Goal: Check status: Check status

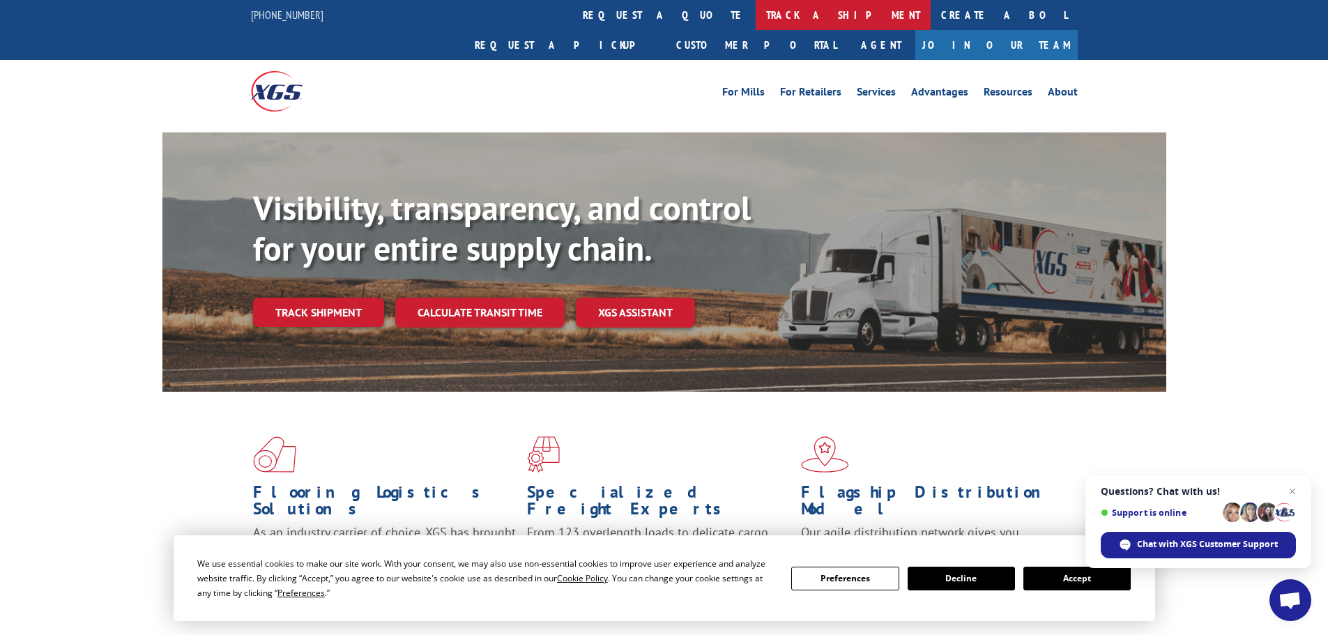
click at [756, 19] on link "track a shipment" at bounding box center [843, 15] width 175 height 30
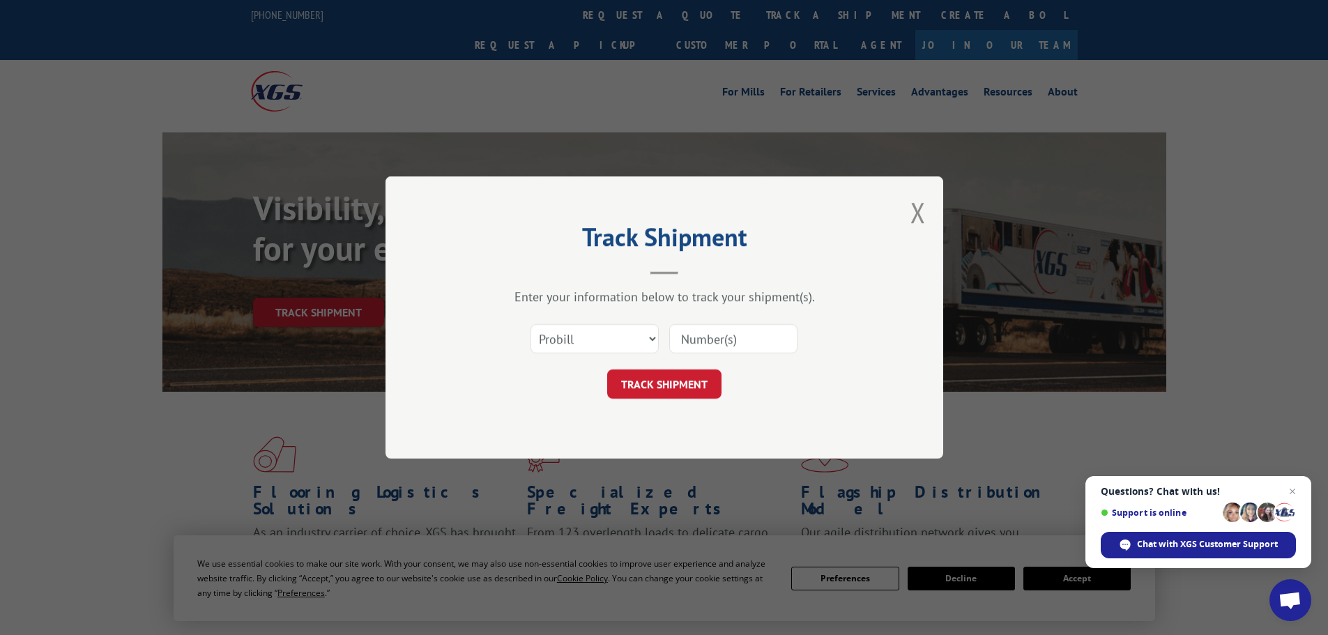
click at [745, 336] on input at bounding box center [733, 338] width 128 height 29
paste input "6802737"
type input "6802737"
click at [595, 344] on select "Select category... Probill BOL PO" at bounding box center [595, 338] width 128 height 29
select select "bol"
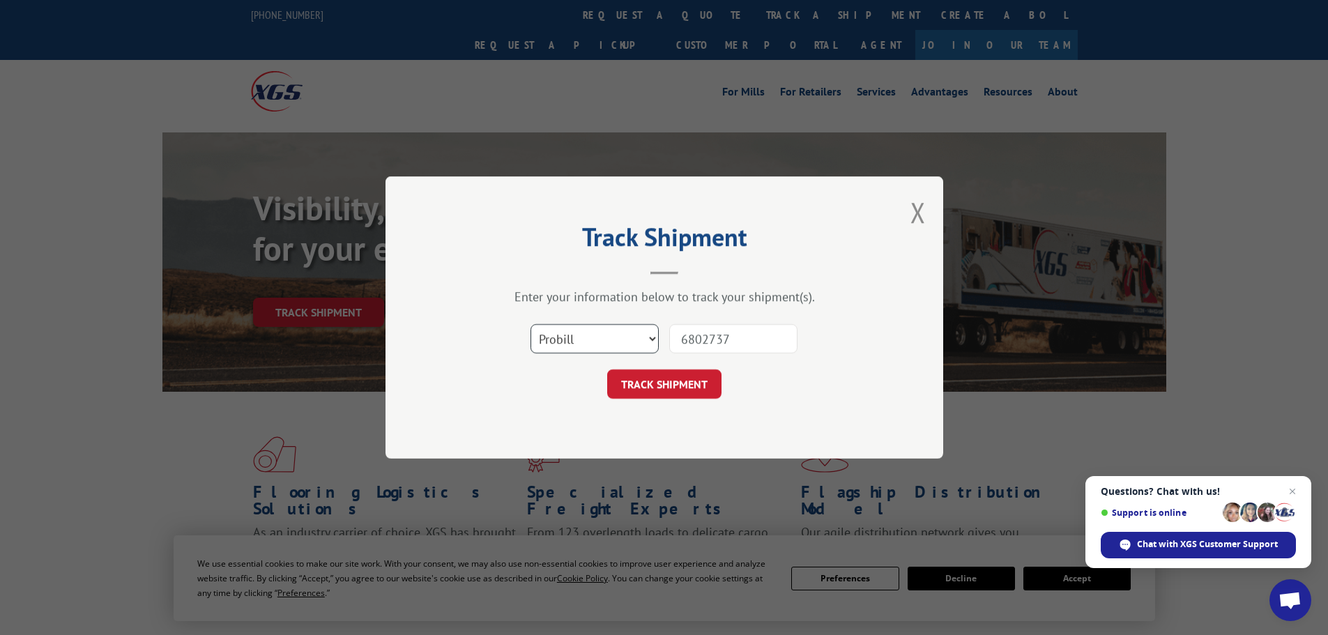
click at [531, 324] on select "Select category... Probill BOL PO" at bounding box center [595, 338] width 128 height 29
click at [652, 383] on button "TRACK SHIPMENT" at bounding box center [664, 383] width 114 height 29
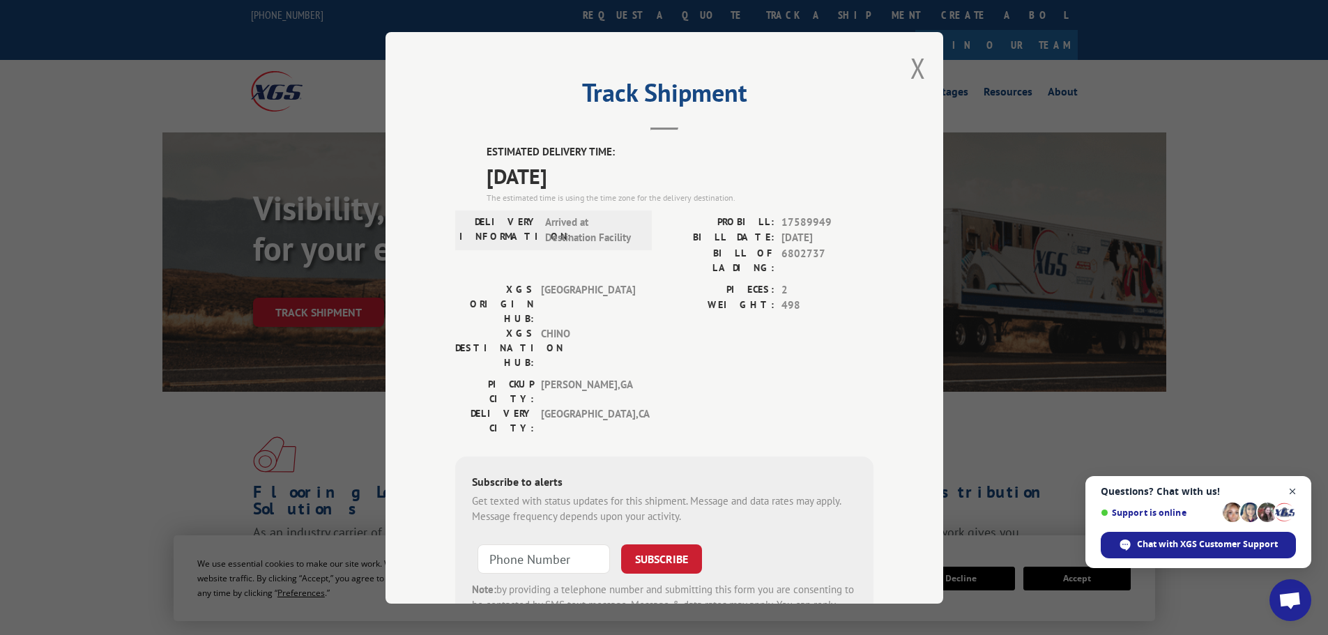
click at [1293, 493] on span "Open chat" at bounding box center [1292, 491] width 17 height 17
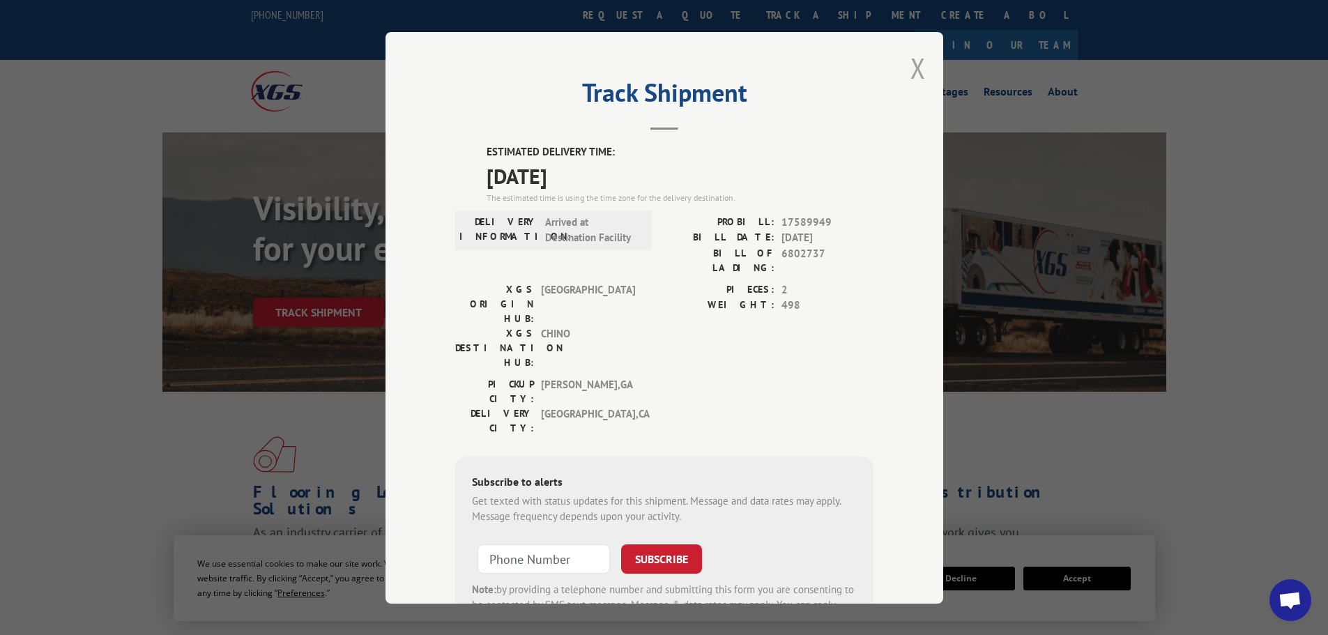
click at [917, 77] on button "Close modal" at bounding box center [917, 67] width 15 height 37
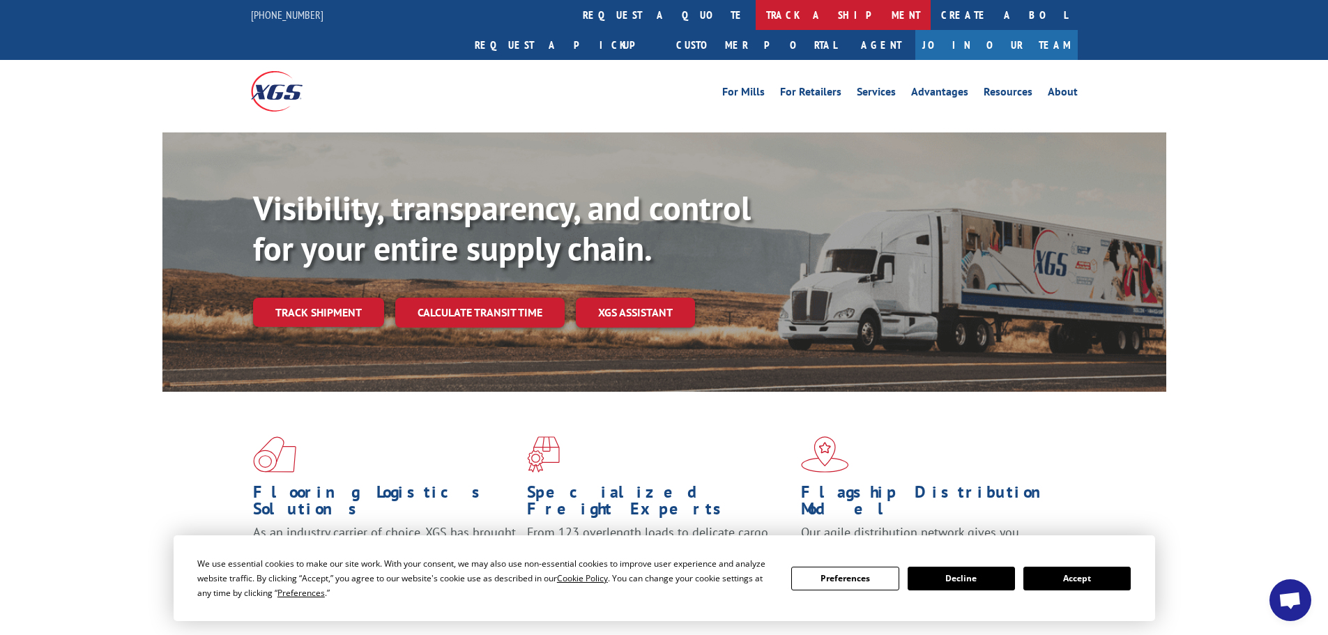
click at [756, 6] on link "track a shipment" at bounding box center [843, 15] width 175 height 30
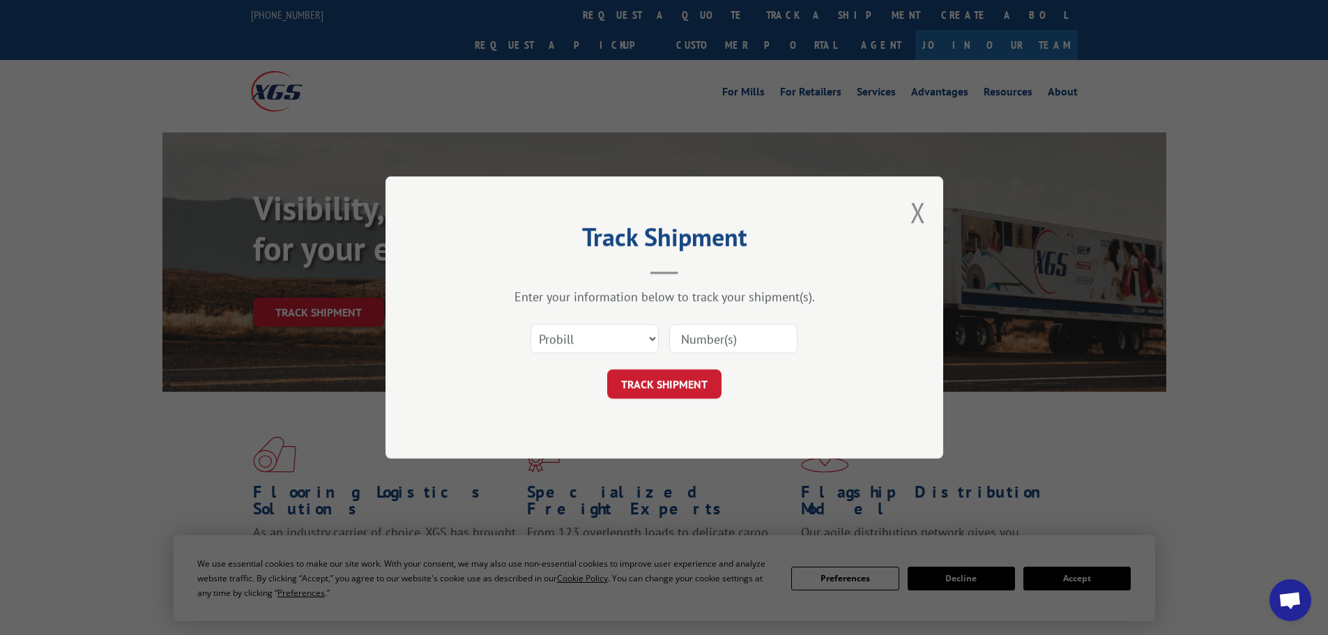
click at [733, 332] on input at bounding box center [733, 338] width 128 height 29
paste input "6802737"
type input "6802737"
click at [700, 388] on button "TRACK SHIPMENT" at bounding box center [664, 383] width 114 height 29
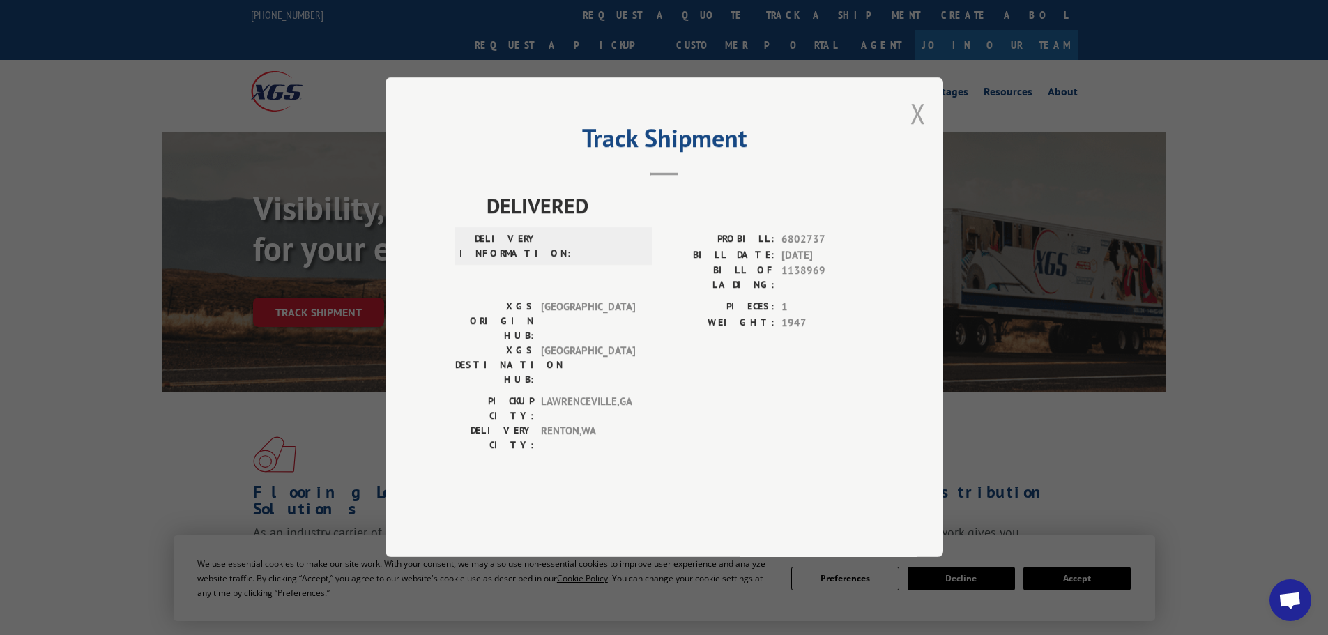
click at [922, 132] on button "Close modal" at bounding box center [917, 113] width 15 height 37
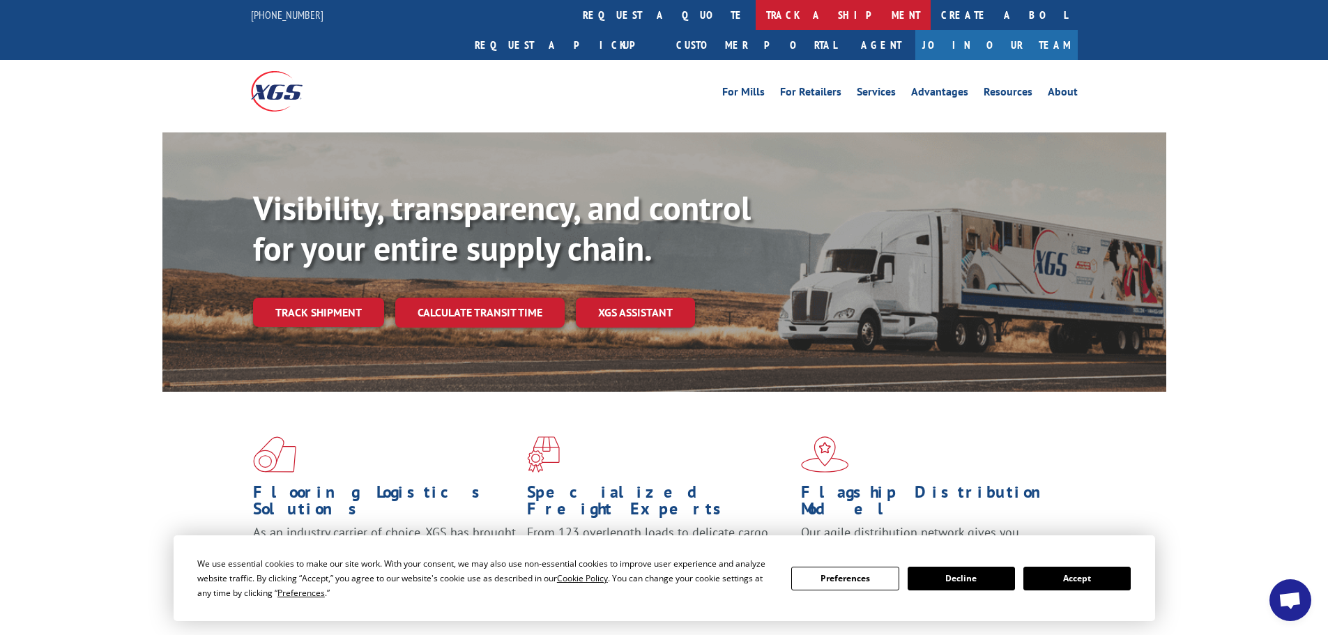
click at [756, 20] on link "track a shipment" at bounding box center [843, 15] width 175 height 30
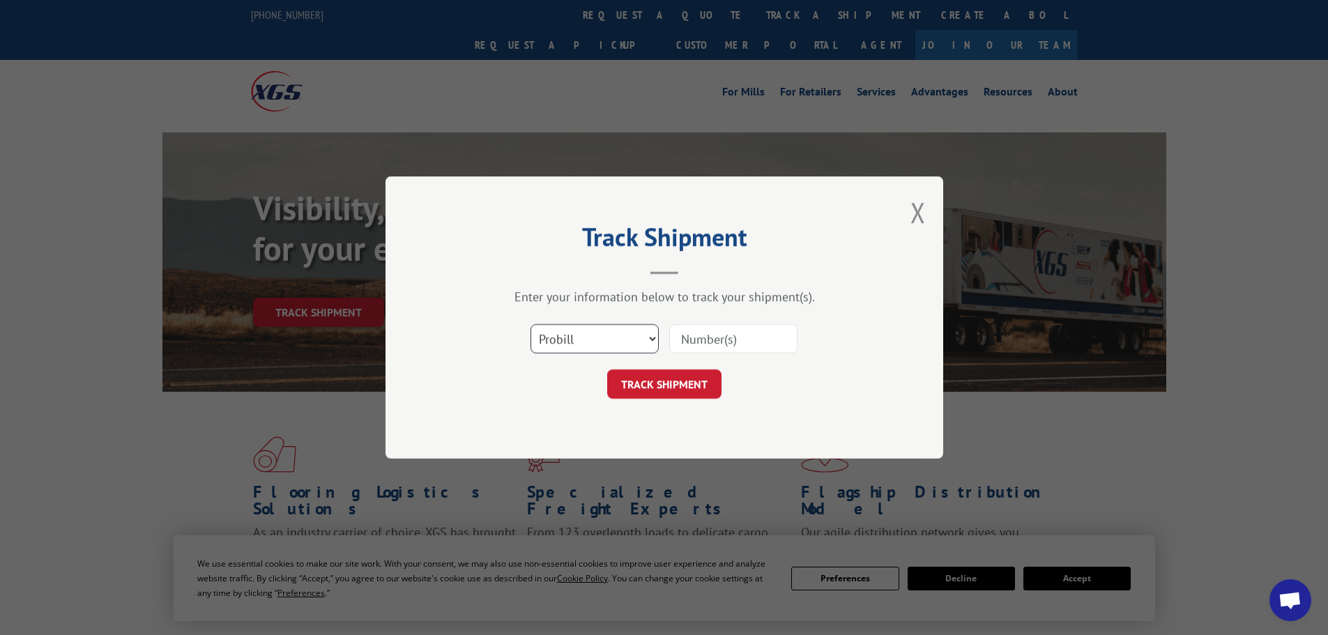
click at [636, 343] on select "Select category... Probill BOL PO" at bounding box center [595, 338] width 128 height 29
select select "bol"
click at [531, 324] on select "Select category... Probill BOL PO" at bounding box center [595, 338] width 128 height 29
click at [724, 329] on input at bounding box center [733, 338] width 128 height 29
paste input "6802737"
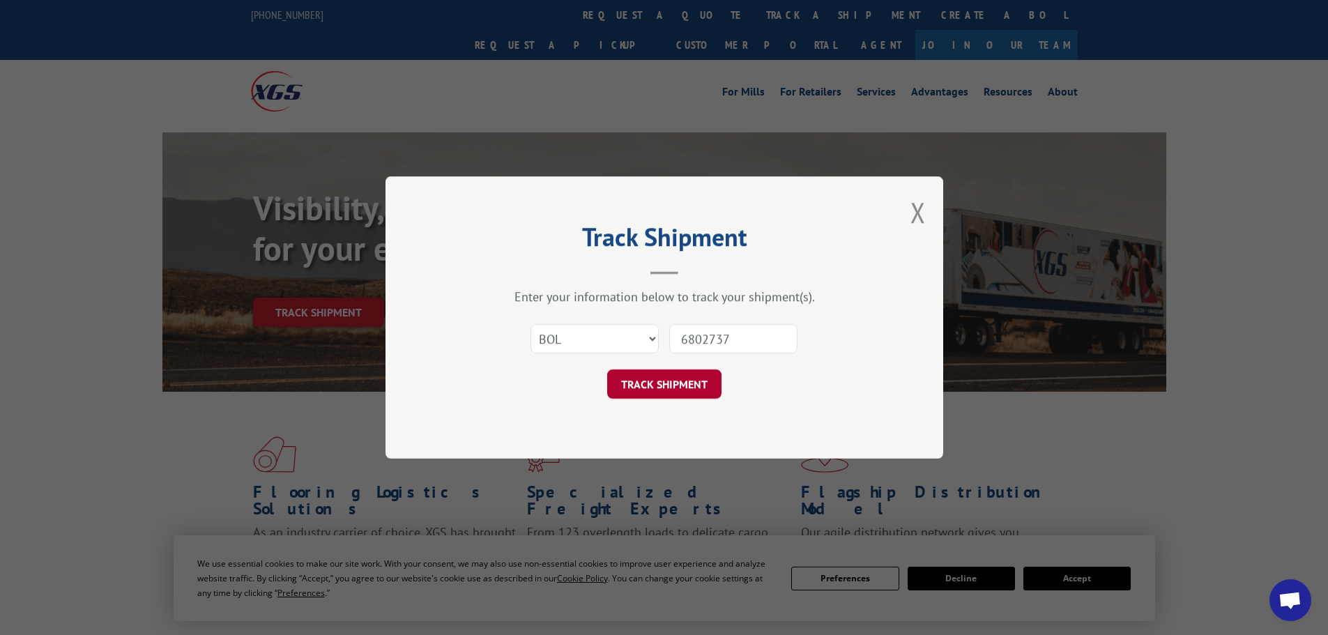
type input "6802737"
click at [683, 387] on button "TRACK SHIPMENT" at bounding box center [664, 383] width 114 height 29
